Goal: Task Accomplishment & Management: Manage account settings

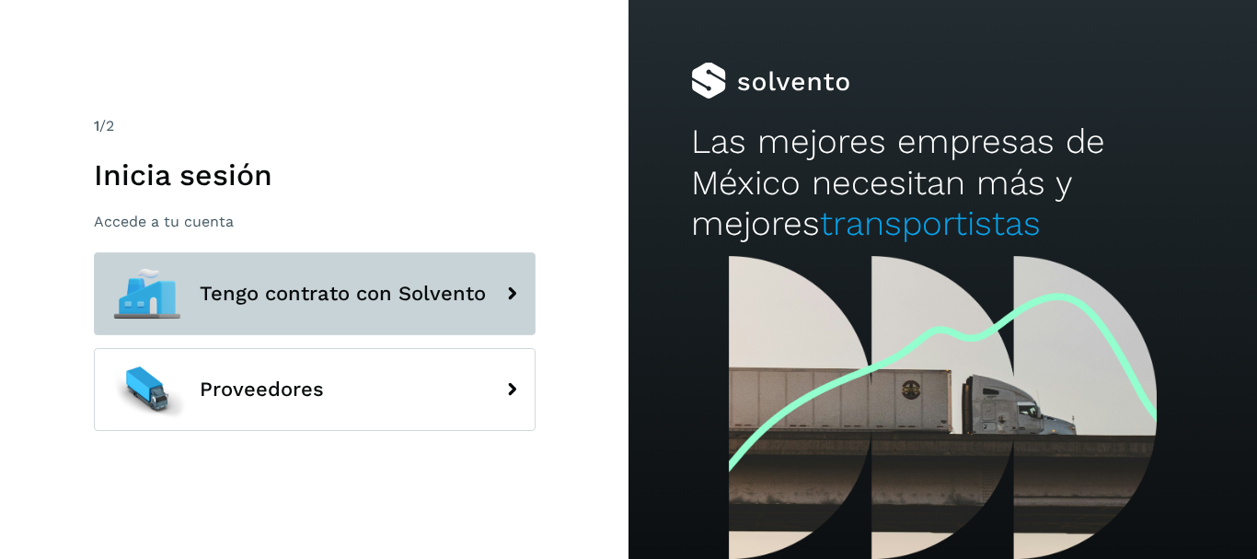
click at [466, 285] on span "Tengo contrato con Solvento" at bounding box center [343, 294] width 286 height 22
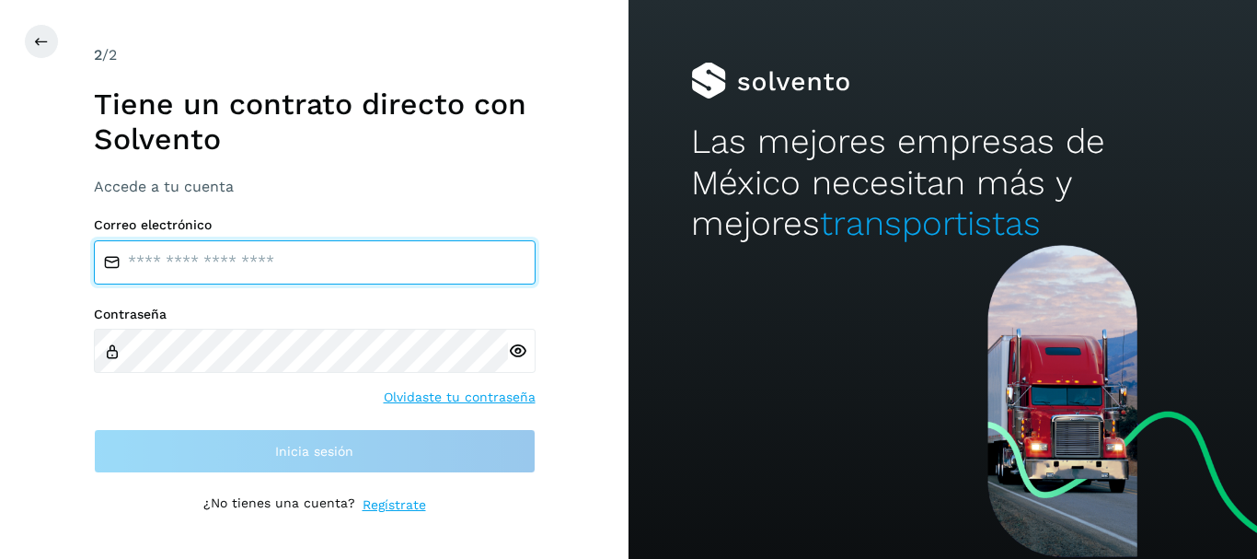
click at [374, 261] on input "email" at bounding box center [315, 262] width 442 height 44
type input "**********"
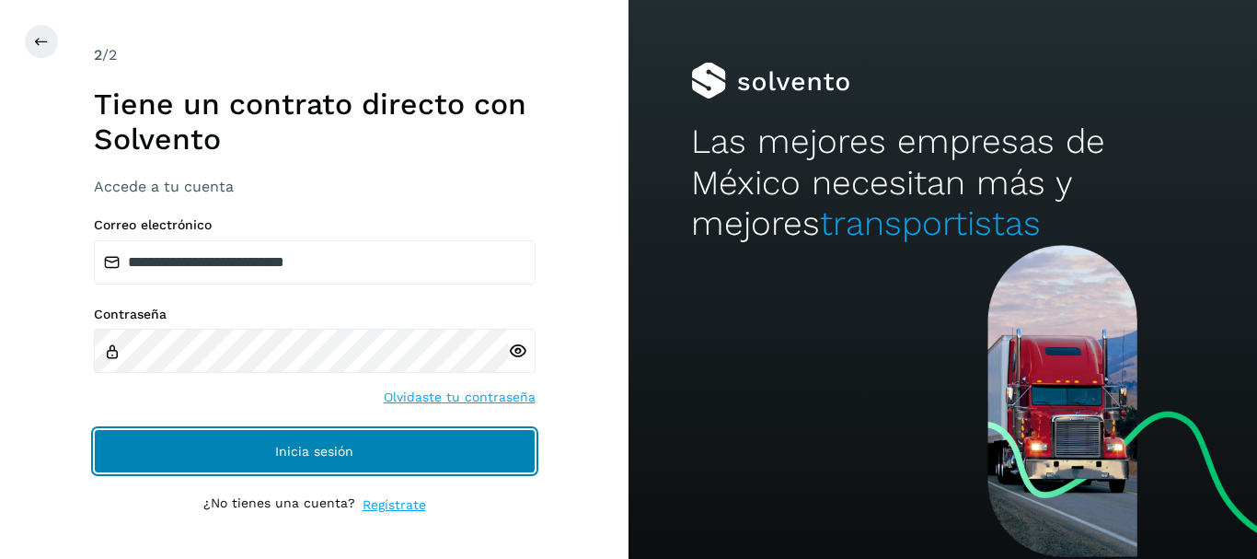
click at [298, 435] on button "Inicia sesión" at bounding box center [315, 451] width 442 height 44
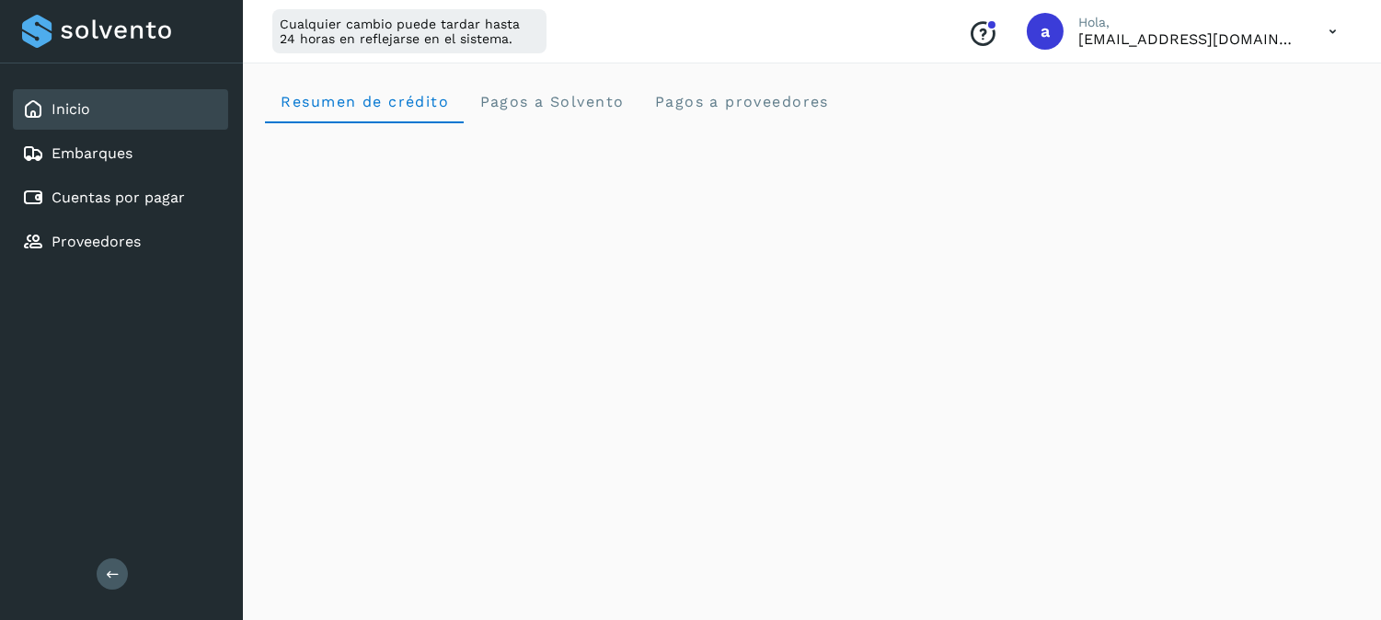
drag, startPoint x: 1138, startPoint y: 3, endPoint x: 831, endPoint y: 44, distance: 310.1
click at [831, 44] on div "Cualquier cambio puede tardar hasta 24 horas en reflejarse en el sistema. Conoc…" at bounding box center [812, 31] width 1138 height 63
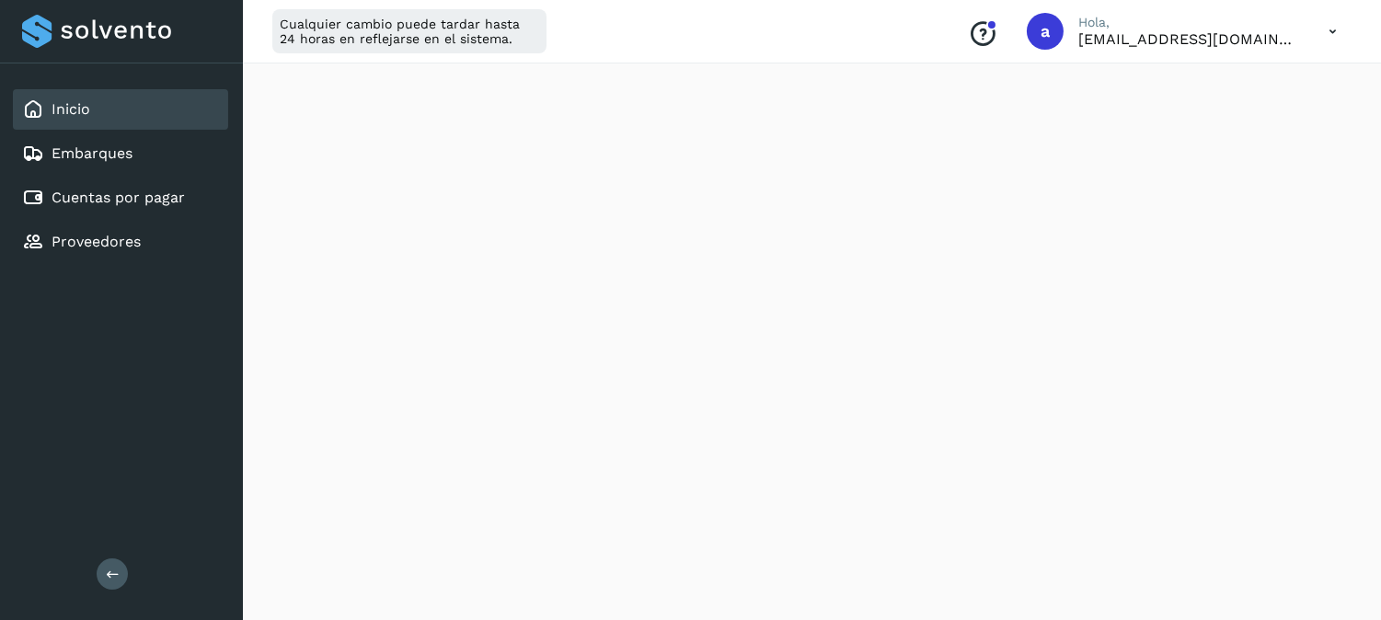
scroll to position [306, 0]
